Goal: Transaction & Acquisition: Purchase product/service

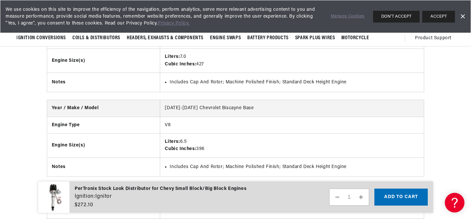
scroll to position [637, 0]
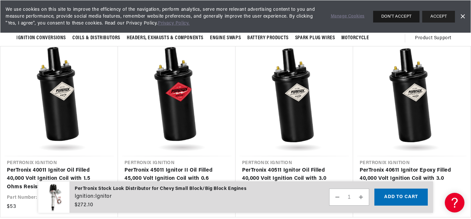
click at [393, 18] on button "DON'T ACCEPT" at bounding box center [396, 17] width 46 height 12
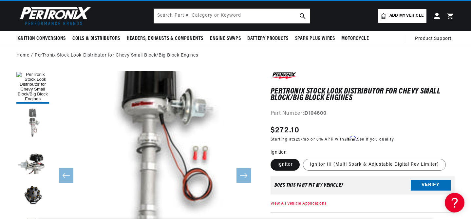
scroll to position [0, 198]
click at [36, 124] on button "Load image 2 in gallery view" at bounding box center [32, 123] width 33 height 33
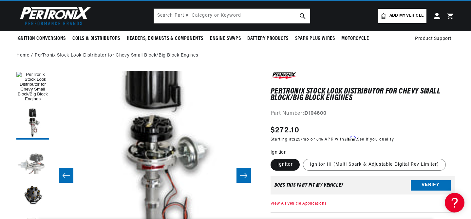
click at [30, 155] on button "Load image 3 in gallery view" at bounding box center [32, 159] width 33 height 33
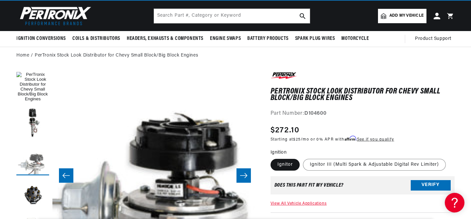
scroll to position [15, 0]
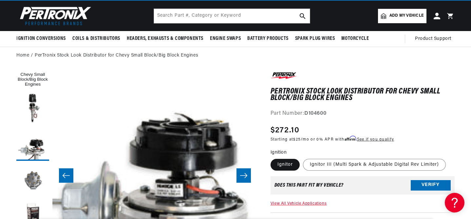
click at [32, 180] on button "Load image 4 in gallery view" at bounding box center [32, 180] width 33 height 33
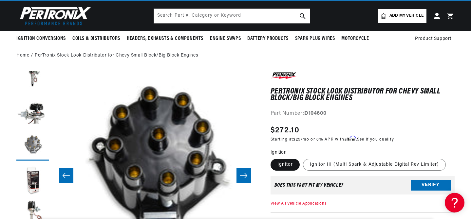
scroll to position [52, 0]
click at [35, 178] on button "Load image 5 in gallery view" at bounding box center [32, 179] width 33 height 33
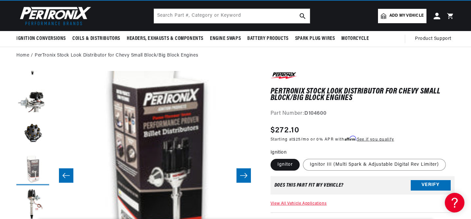
scroll to position [0, 0]
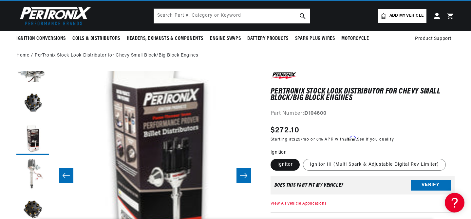
click at [43, 178] on button "Load image 6 in gallery view" at bounding box center [32, 174] width 33 height 33
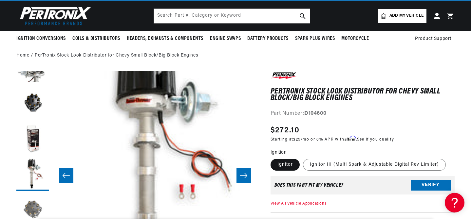
click at [39, 211] on button "Load image 7 in gallery view" at bounding box center [32, 210] width 33 height 33
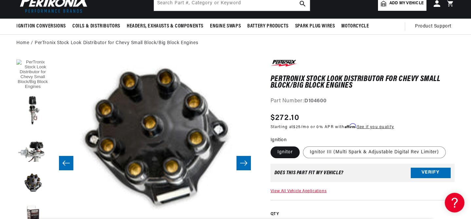
click at [29, 82] on button "Load image 1 in gallery view" at bounding box center [32, 75] width 33 height 33
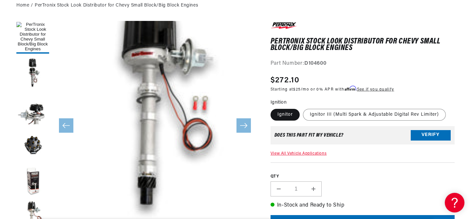
scroll to position [78, 0]
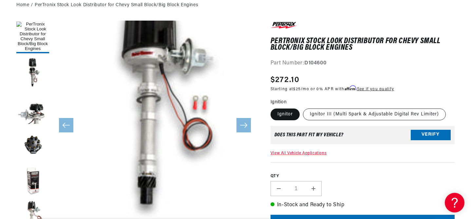
click at [335, 112] on label "Ignitor III (Multi Spark & Adjustable Digital Rev Limiter)" at bounding box center [374, 115] width 143 height 12
click at [303, 108] on input "Ignitor III (Multi Spark & Adjustable Digital Rev Limiter)" at bounding box center [303, 107] width 0 height 0
radio input "true"
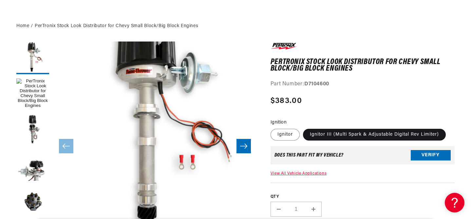
scroll to position [58, 0]
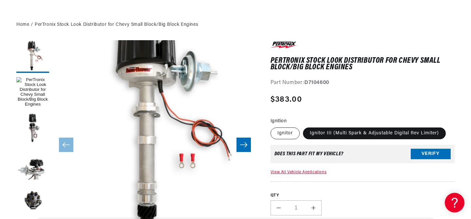
click at [278, 133] on label "Ignitor" at bounding box center [284, 134] width 29 height 12
click at [272, 127] on input "Ignitor" at bounding box center [272, 126] width 0 height 0
radio input "true"
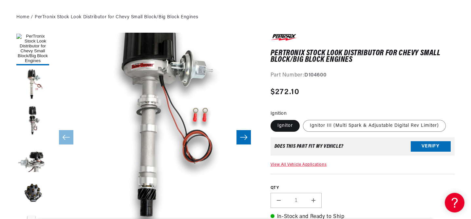
scroll to position [0, 198]
click at [416, 149] on button "Verify" at bounding box center [431, 146] width 40 height 10
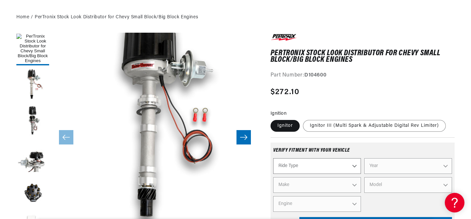
click at [330, 158] on select "Ride Type Automotive Agricultural Industrial Marine Motorcycle" at bounding box center [317, 166] width 88 height 16
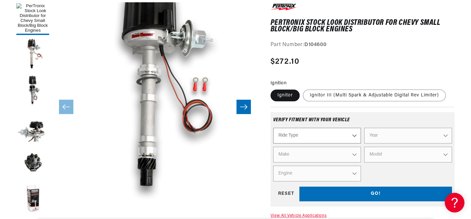
scroll to position [0, 0]
select select "Automotive"
click at [273, 128] on select "Ride Type Automotive Agricultural Industrial Marine Motorcycle" at bounding box center [317, 136] width 88 height 16
select select "Automotive"
click at [374, 138] on select "Year" at bounding box center [408, 136] width 88 height 16
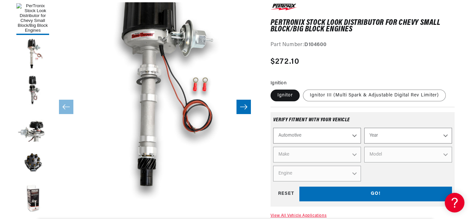
select select "2007"
click at [364, 128] on select "Year [DATE] 2023 2022 2021 2020 2019 2018 2017 2016 2015 2014 2013 2012 2011 20…" at bounding box center [408, 136] width 88 height 16
select select "2007"
click at [333, 151] on select "Make Avanti Buick Cadillac Chevrolet Chrysler Dodge Ford GMC [GEOGRAPHIC_DATA] …" at bounding box center [317, 155] width 88 height 16
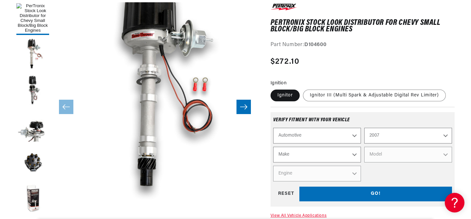
select select "Jeep"
click at [273, 147] on select "Make Avanti Buick Cadillac Chevrolet Chrysler Dodge Ford GMC [GEOGRAPHIC_DATA] …" at bounding box center [317, 155] width 88 height 16
select select "Jeep"
click at [383, 159] on select "Model Commander Grand Cherokee Liberty Wrangler" at bounding box center [408, 155] width 88 height 16
select select "Wrangler"
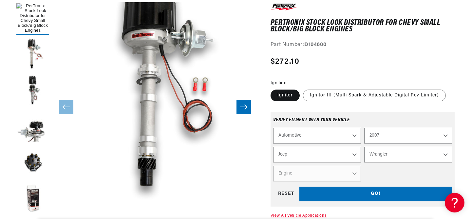
click at [364, 147] on select "Model Commander Grand Cherokee Liberty Wrangler" at bounding box center [408, 155] width 88 height 16
select select "Wrangler"
click at [333, 173] on select "Engine 3.8L" at bounding box center [317, 174] width 88 height 16
click at [342, 74] on div "Regular price $272.10 Sale price $272.10 Regular price Save % Unit price / per …" at bounding box center [362, 65] width 184 height 19
